Goal: Find specific page/section: Find specific page/section

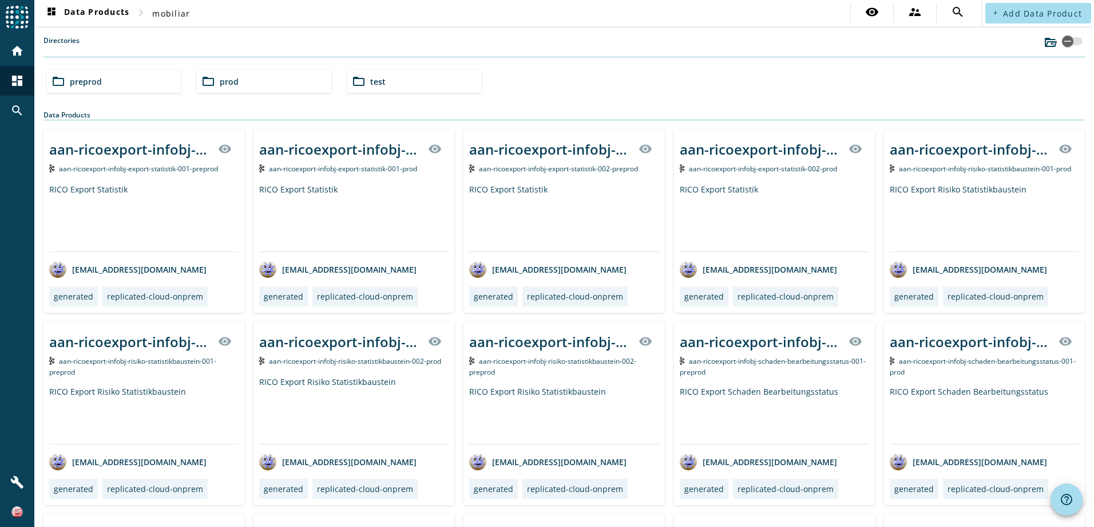
click at [217, 74] on div "folder_open prod" at bounding box center [264, 81] width 134 height 23
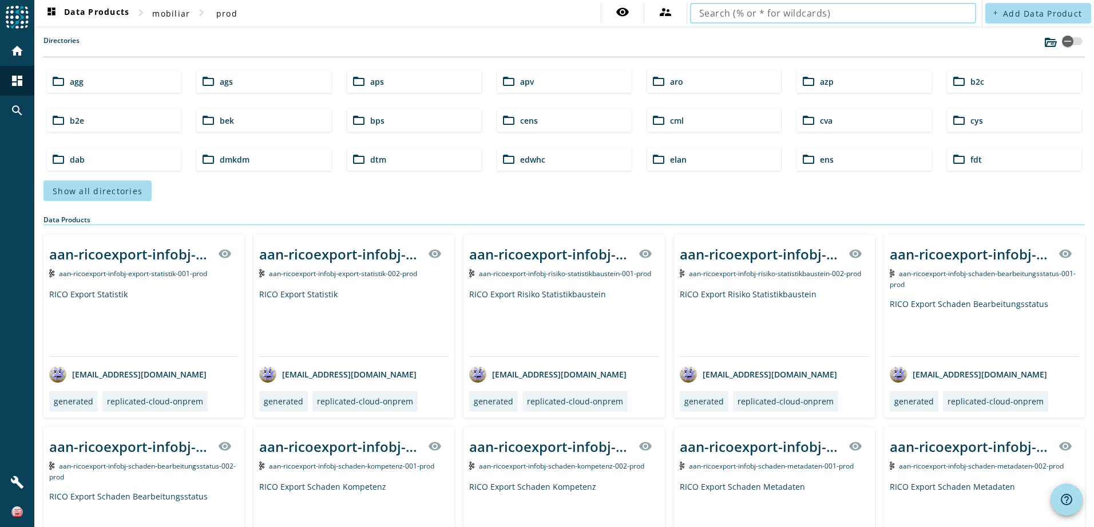
click at [872, 10] on input "text" at bounding box center [833, 13] width 268 height 14
type input "vpv-vertrag-infobj"
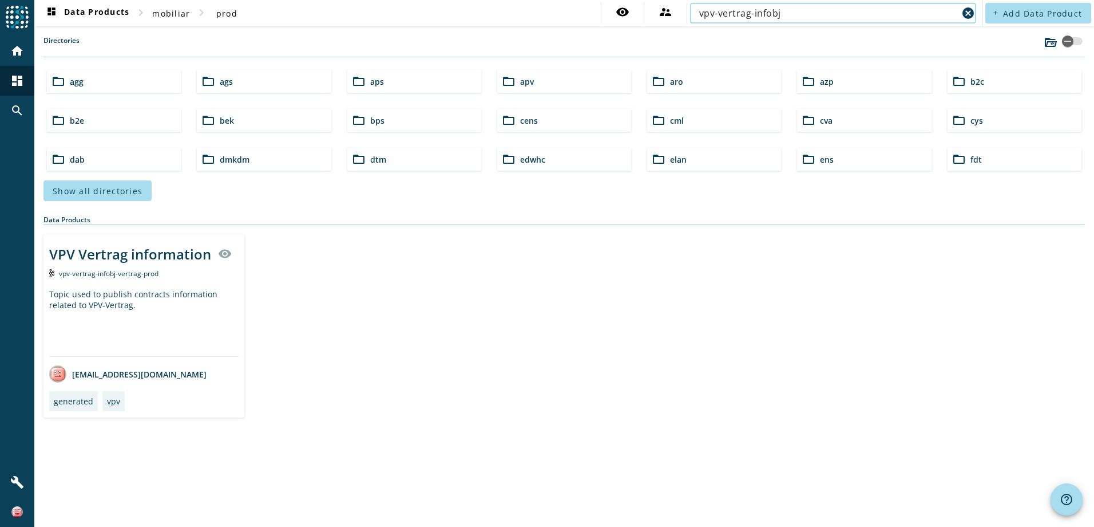
click at [117, 272] on span "vpv-vertrag-infobj-vertrag-prod" at bounding box center [109, 273] width 100 height 10
